Goal: Use online tool/utility

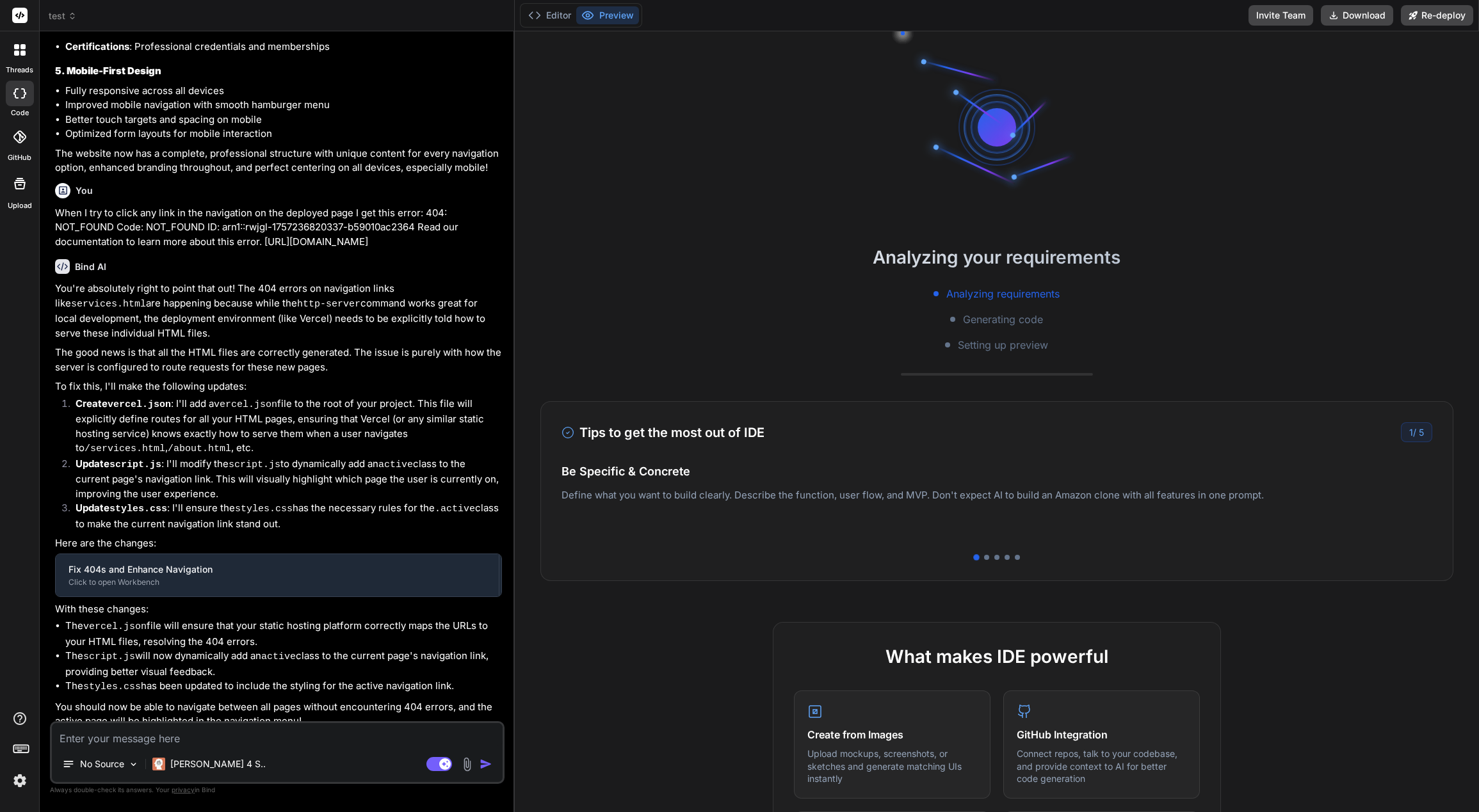
type textarea "x"
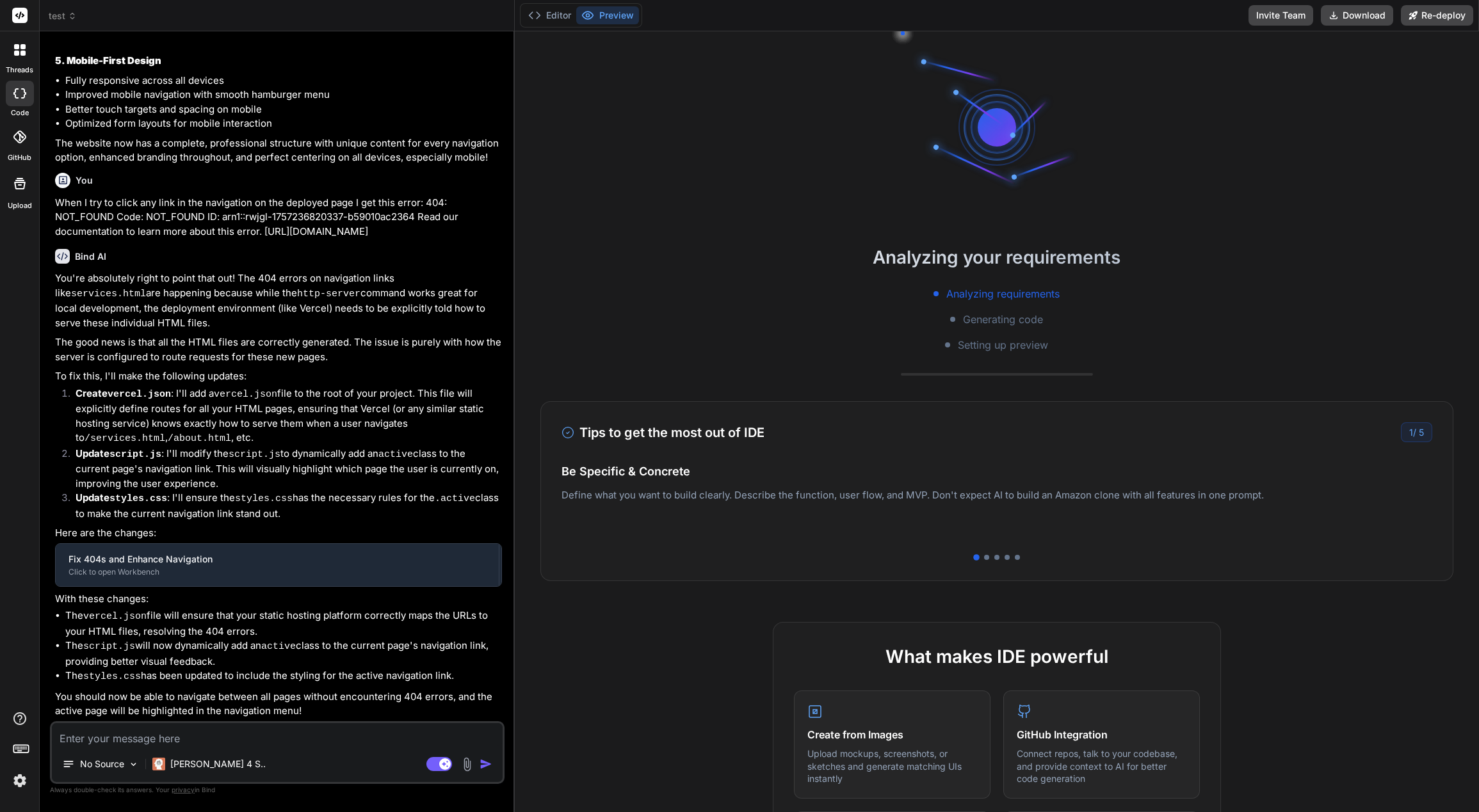
scroll to position [1916, 0]
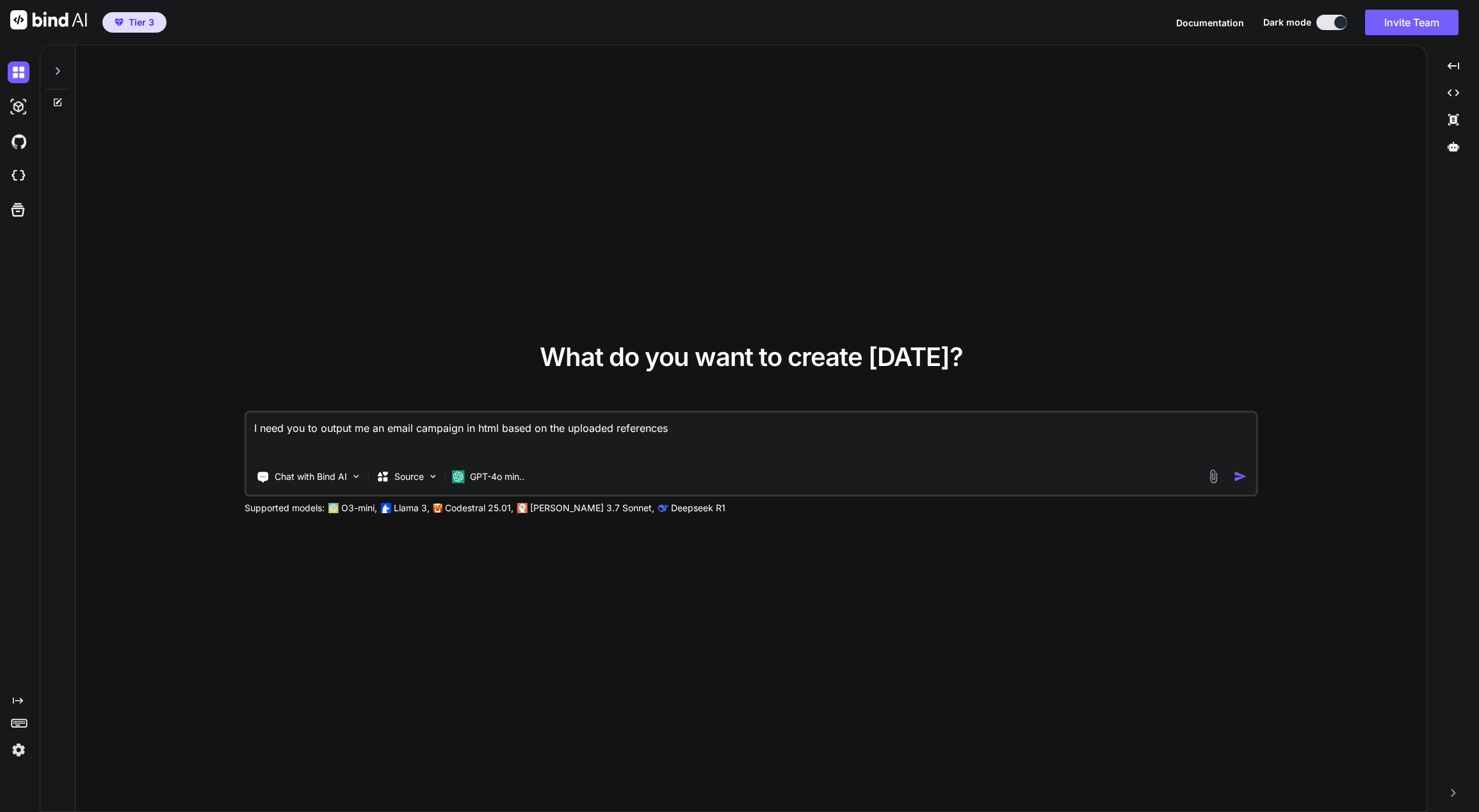
click at [1458, 791] on div "Created with Pixso." at bounding box center [1453, 793] width 42 height 7
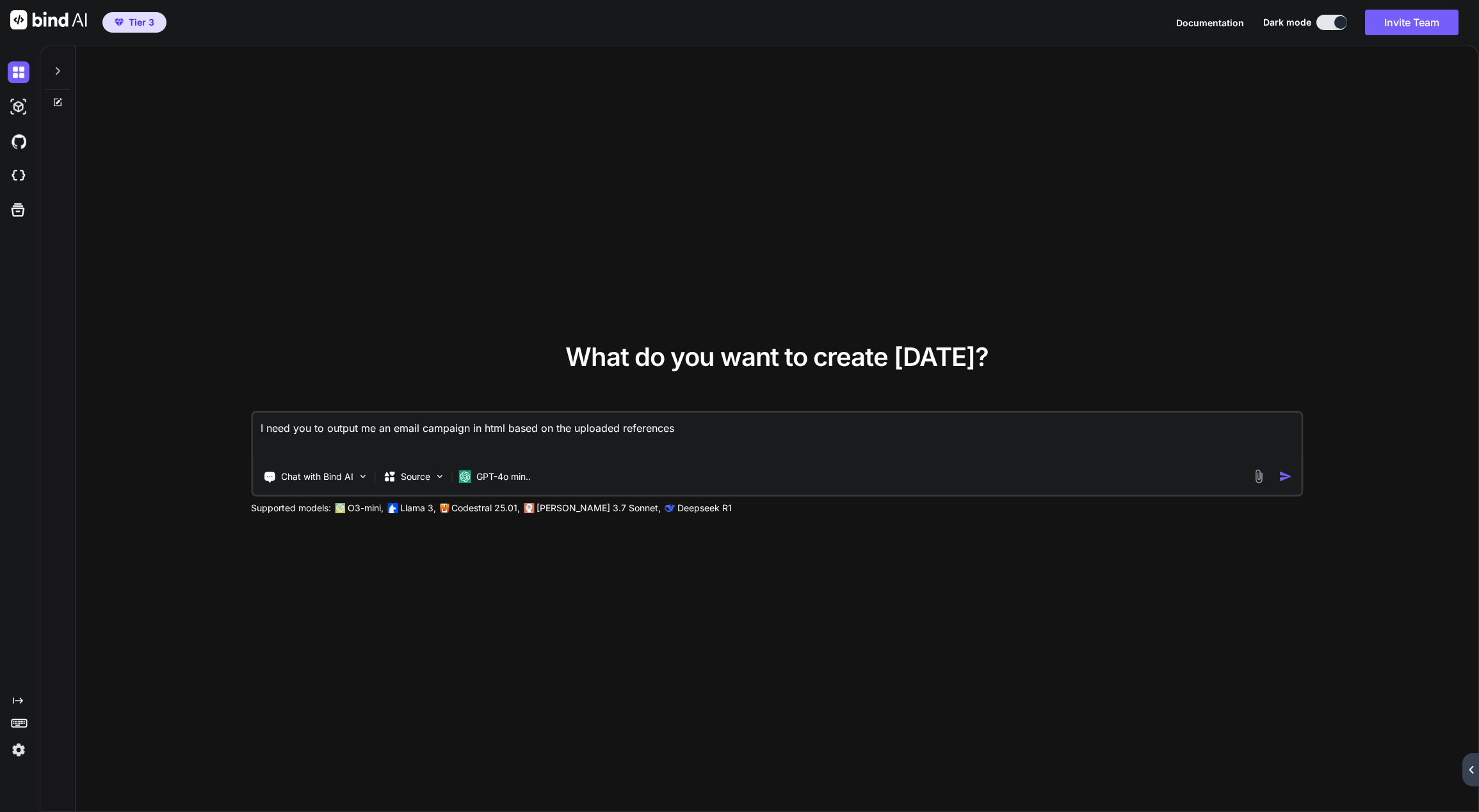
click at [1469, 776] on div "Created with Pixso." at bounding box center [1471, 769] width 17 height 33
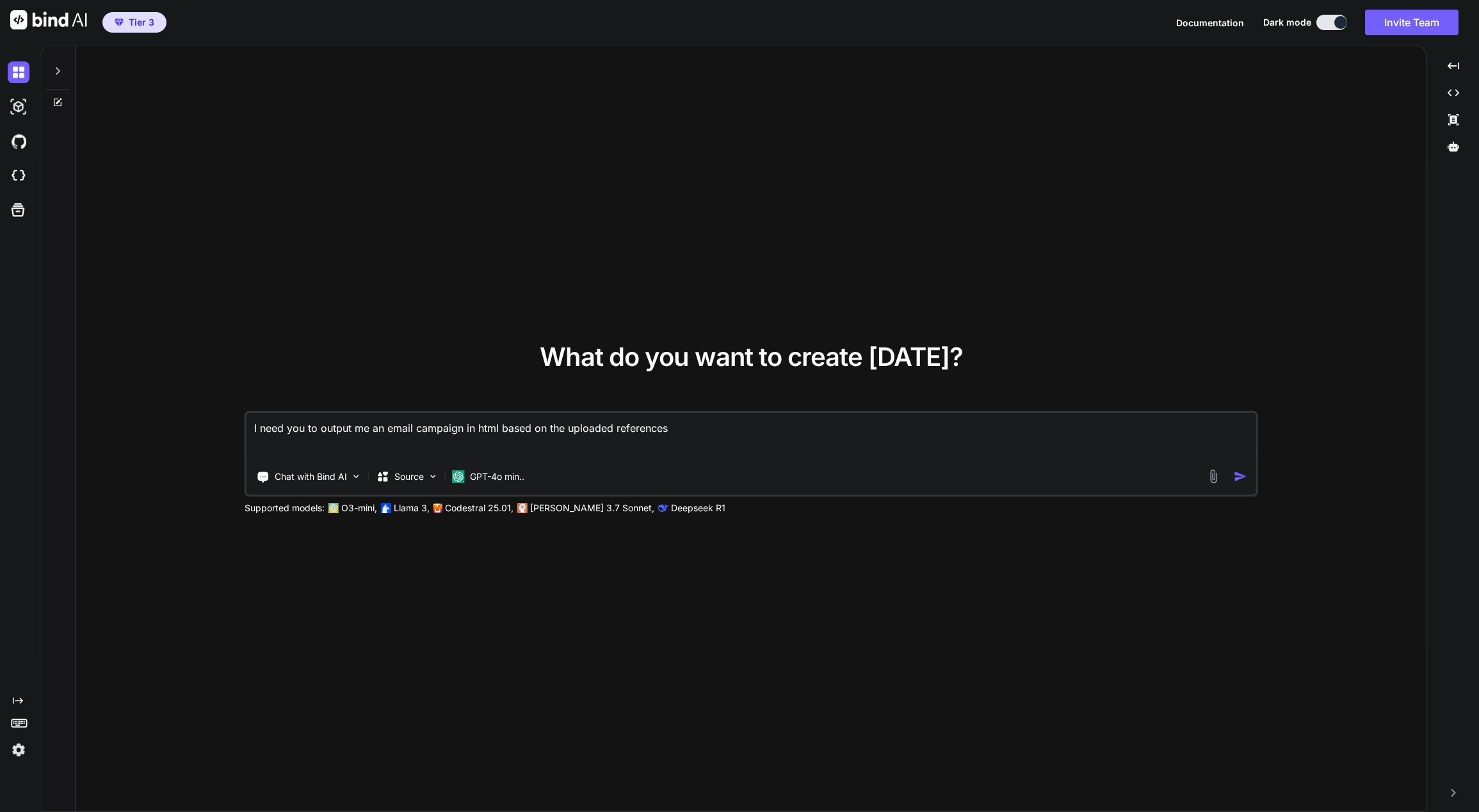
click at [768, 141] on div "What do you want to create [DATE]? I need you to output me an email campaign in…" at bounding box center [751, 429] width 1351 height 767
click at [19, 105] on img at bounding box center [18, 107] width 22 height 22
type textarea "x"
